Goal: Book appointment/travel/reservation

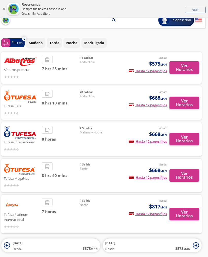
scroll to position [0, 3]
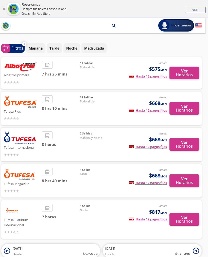
click at [186, 74] on button "Ver Horarios" at bounding box center [185, 73] width 30 height 13
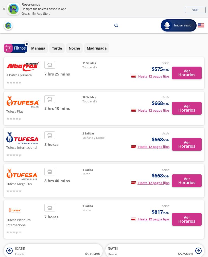
scroll to position [0, 3]
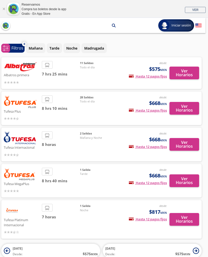
click at [187, 108] on button "Ver Horarios" at bounding box center [185, 108] width 30 height 13
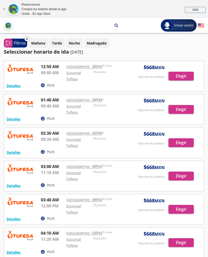
click at [16, 155] on button "Detalles" at bounding box center [14, 152] width 14 height 5
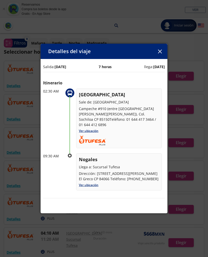
click at [160, 55] on button "button" at bounding box center [160, 51] width 8 height 8
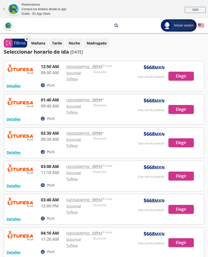
click at [19, 188] on button "Detalles" at bounding box center [14, 185] width 14 height 5
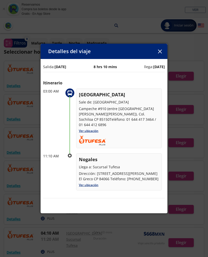
click at [160, 55] on button "button" at bounding box center [160, 51] width 8 height 8
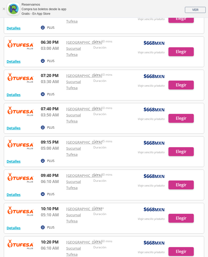
scroll to position [661, 0]
